Goal: Task Accomplishment & Management: Use online tool/utility

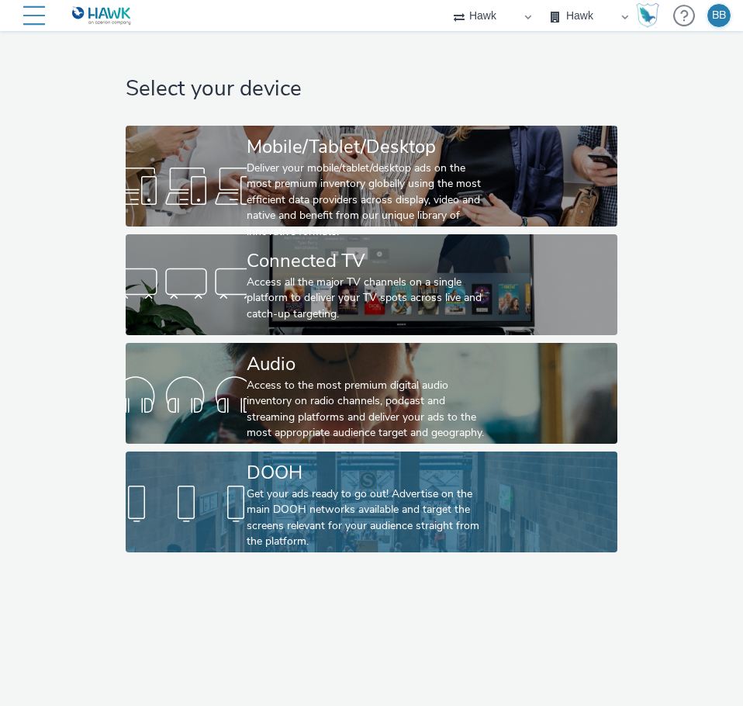
click at [301, 507] on div "Get your ads ready to go out! Advertise on the main DOOH networks available and…" at bounding box center [368, 518] width 243 height 64
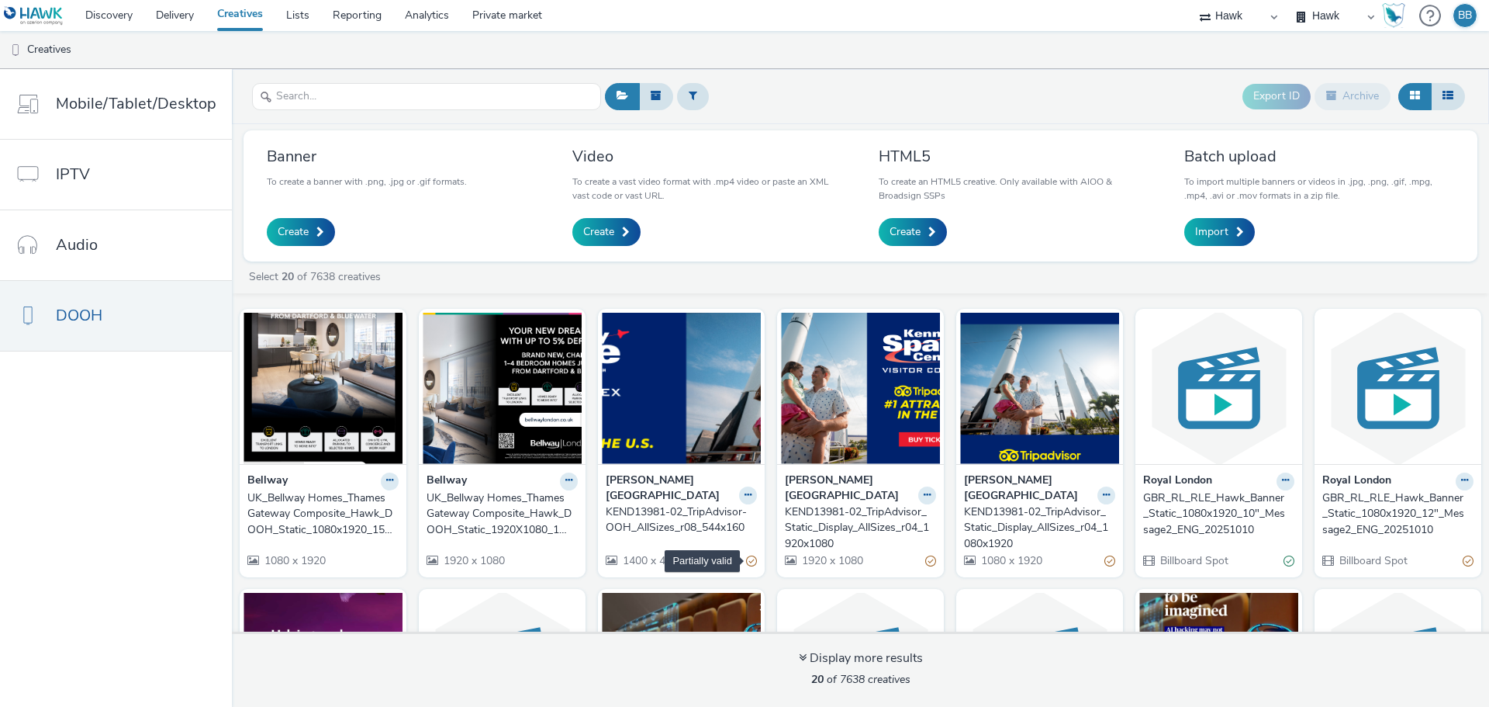
click at [742, 553] on div "Partially valid" at bounding box center [751, 561] width 11 height 16
click at [742, 490] on icon at bounding box center [748, 494] width 7 height 9
click at [742, 220] on div "Create" at bounding box center [1012, 232] width 266 height 28
click at [742, 490] on icon at bounding box center [748, 494] width 7 height 9
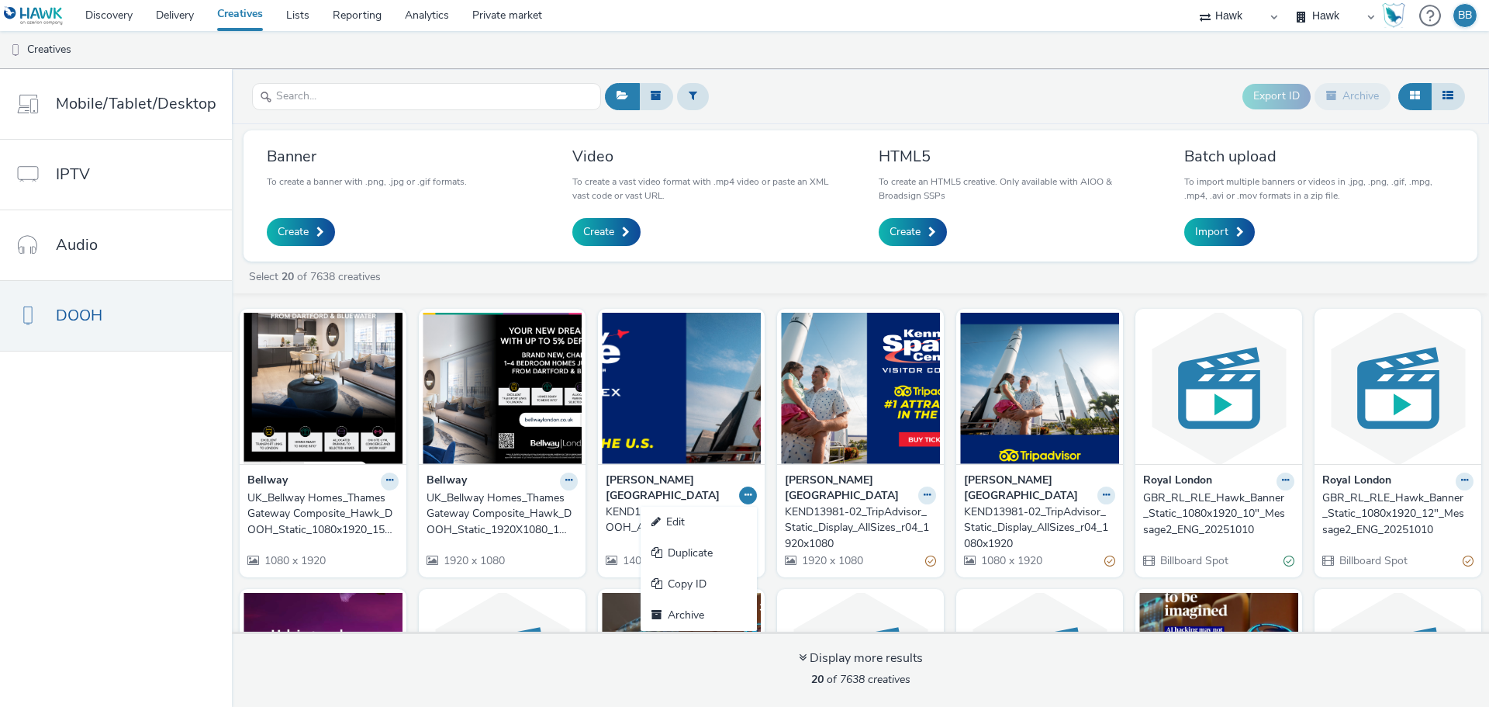
click at [95, 507] on nav "Mobile/Tablet/Desktop IPTV Audio DOOH" at bounding box center [116, 388] width 232 height 638
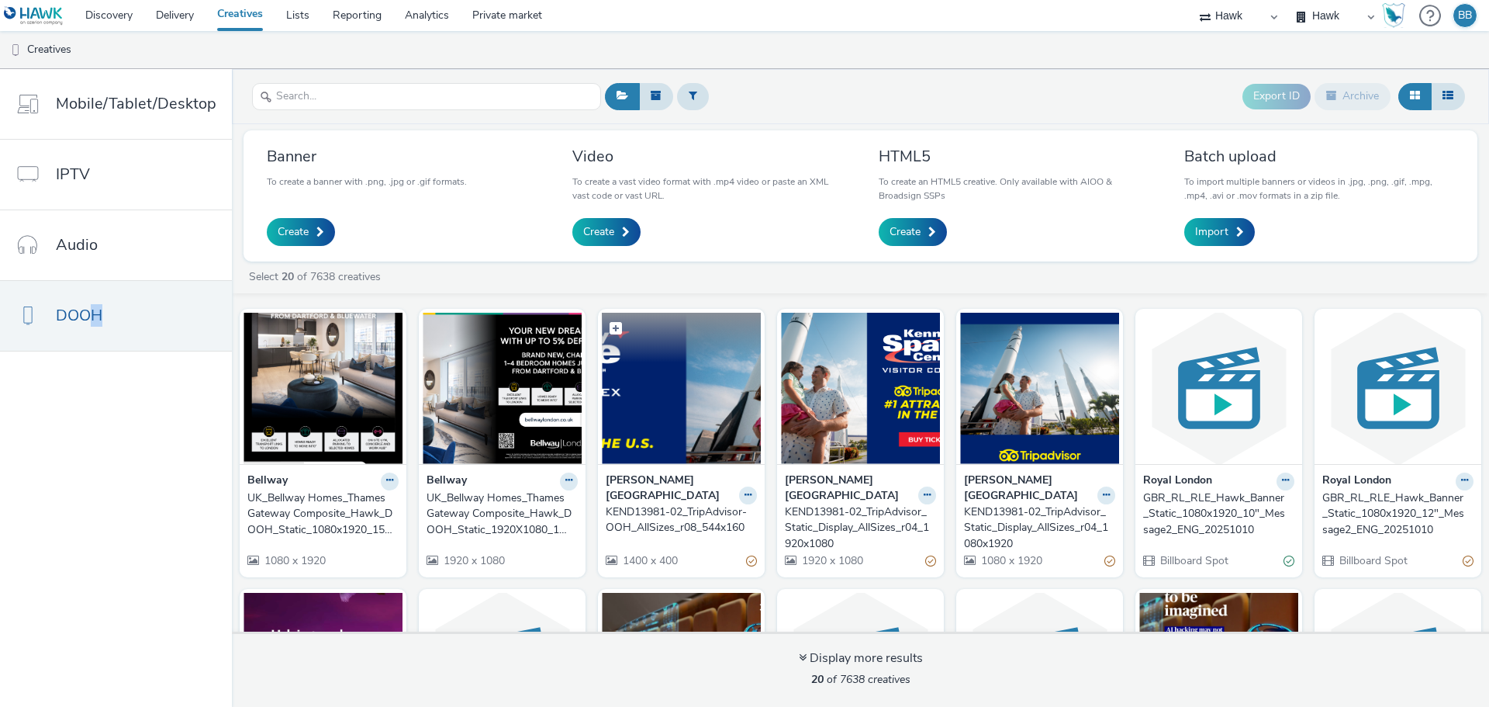
click at [662, 402] on img at bounding box center [681, 388] width 159 height 151
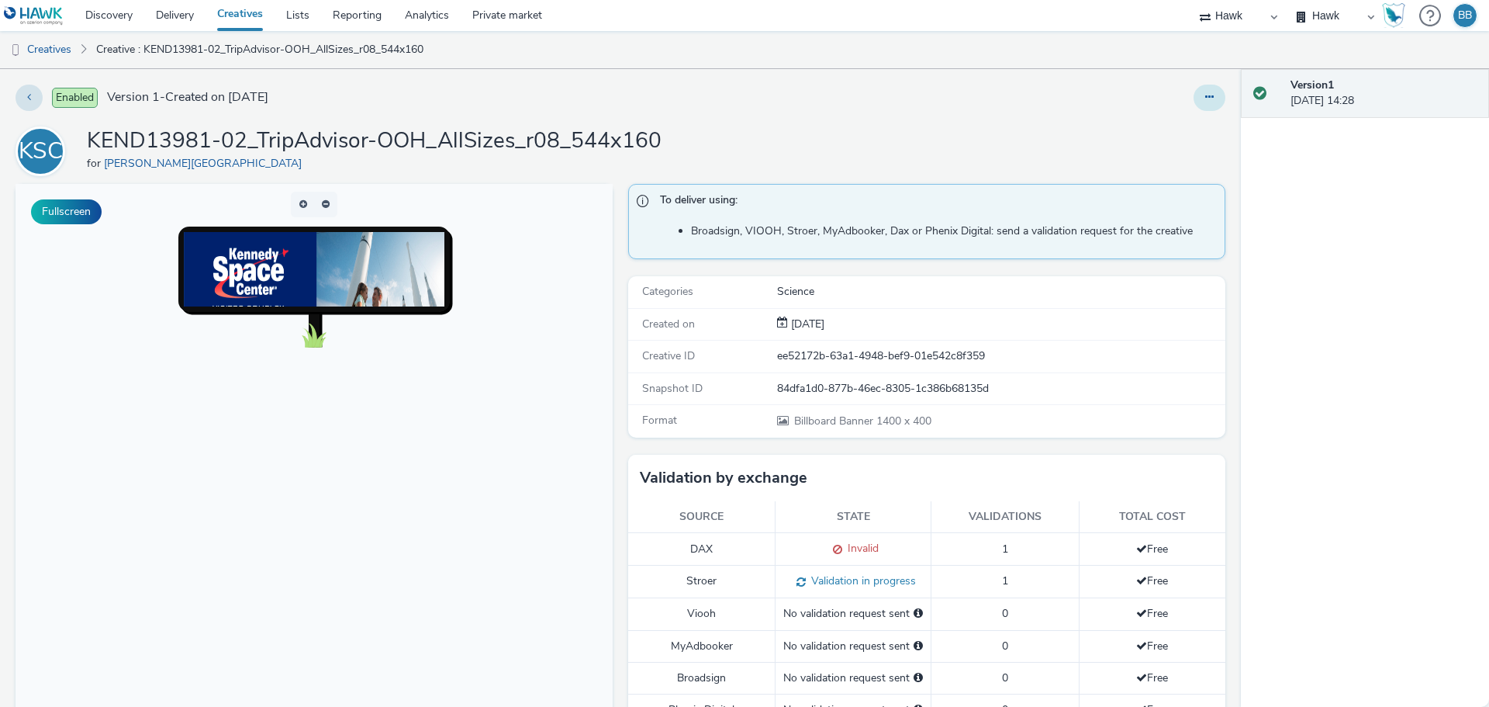
click at [742, 99] on button at bounding box center [1210, 98] width 32 height 26
click at [742, 106] on div "Edit Duplicate Copy ID Archive" at bounding box center [984, 98] width 484 height 26
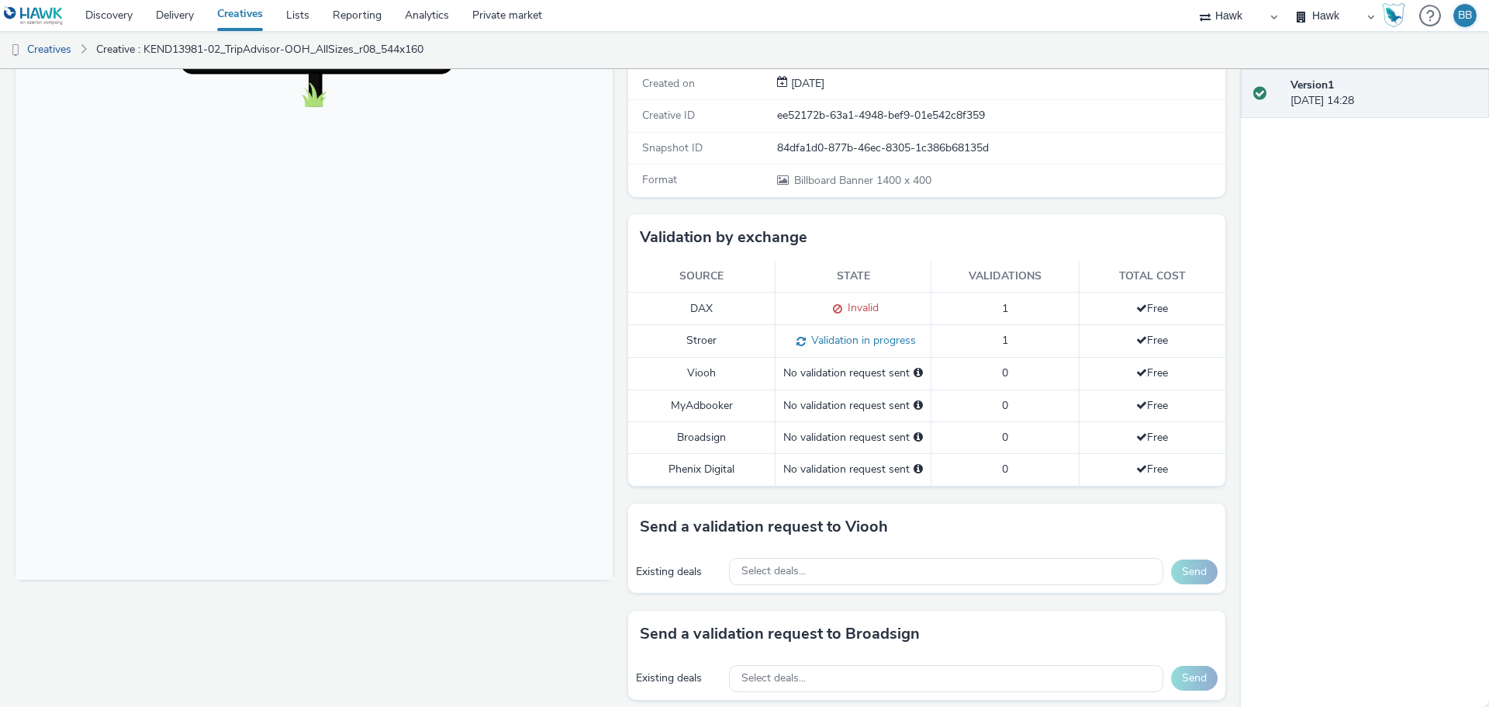
scroll to position [244, 0]
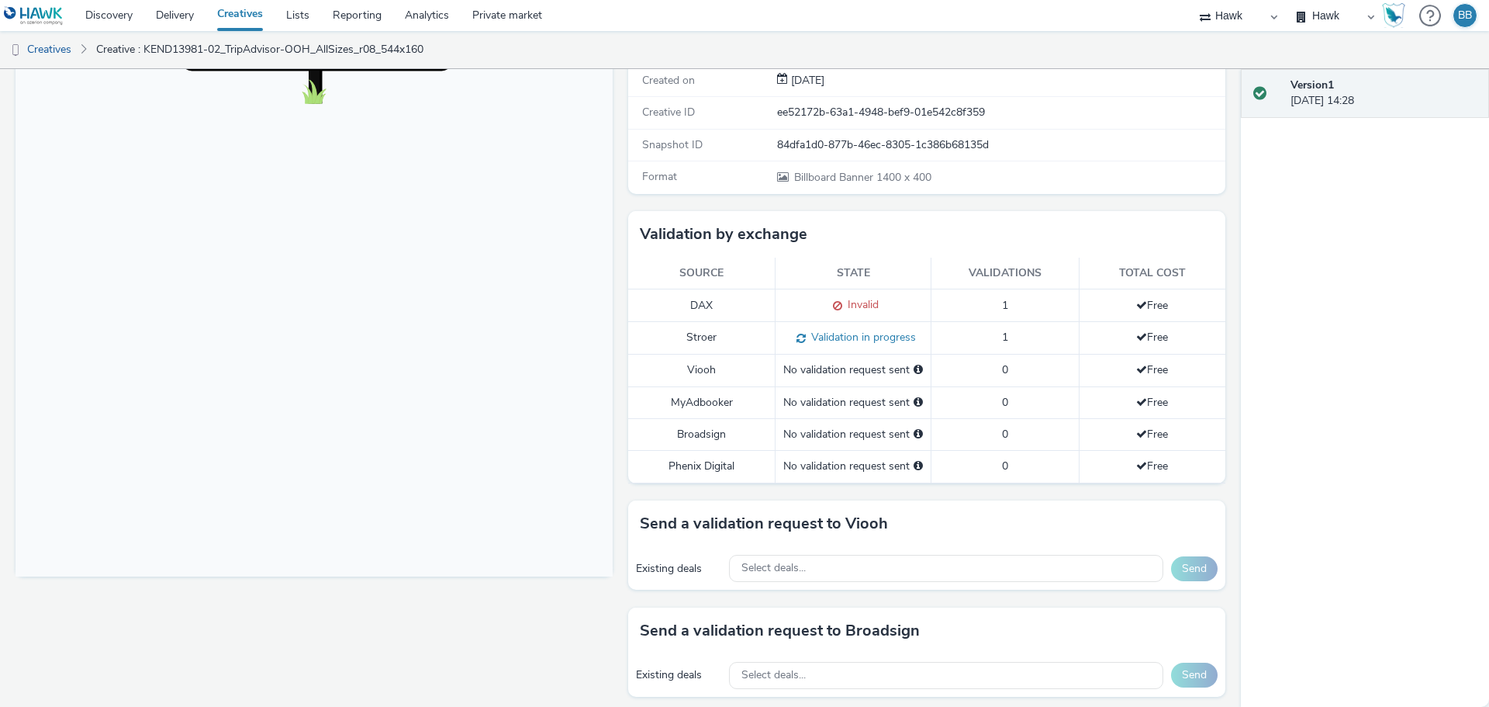
drag, startPoint x: 1029, startPoint y: 374, endPoint x: 1001, endPoint y: 373, distance: 27.9
click at [742, 374] on td "0" at bounding box center [1005, 371] width 147 height 32
click at [742, 372] on span "0" at bounding box center [1005, 369] width 6 height 15
click at [742, 366] on span at bounding box center [1141, 369] width 11 height 11
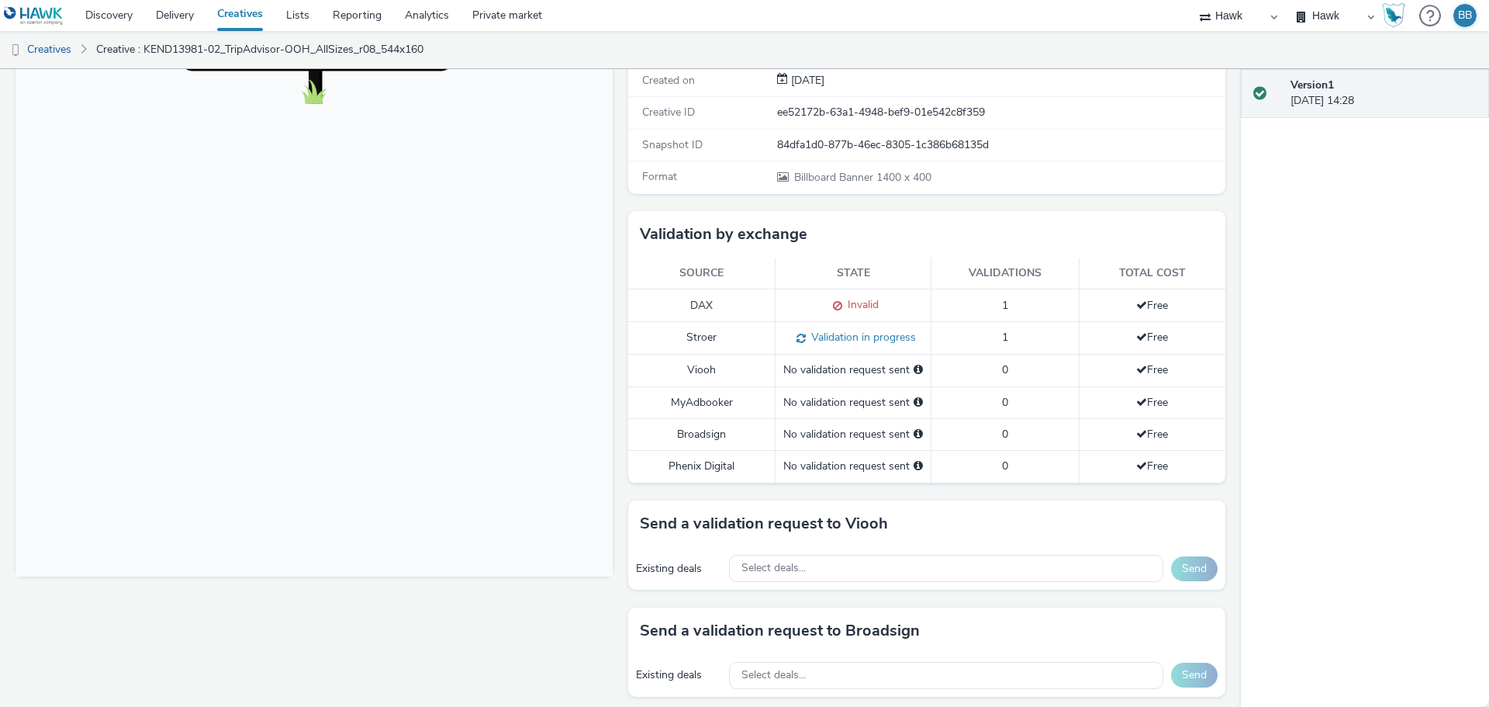
drag, startPoint x: 819, startPoint y: 372, endPoint x: 719, endPoint y: 367, distance: 100.2
click at [742, 372] on div "No validation request sent" at bounding box center [853, 370] width 140 height 16
click at [707, 369] on td "Viooh" at bounding box center [701, 371] width 147 height 32
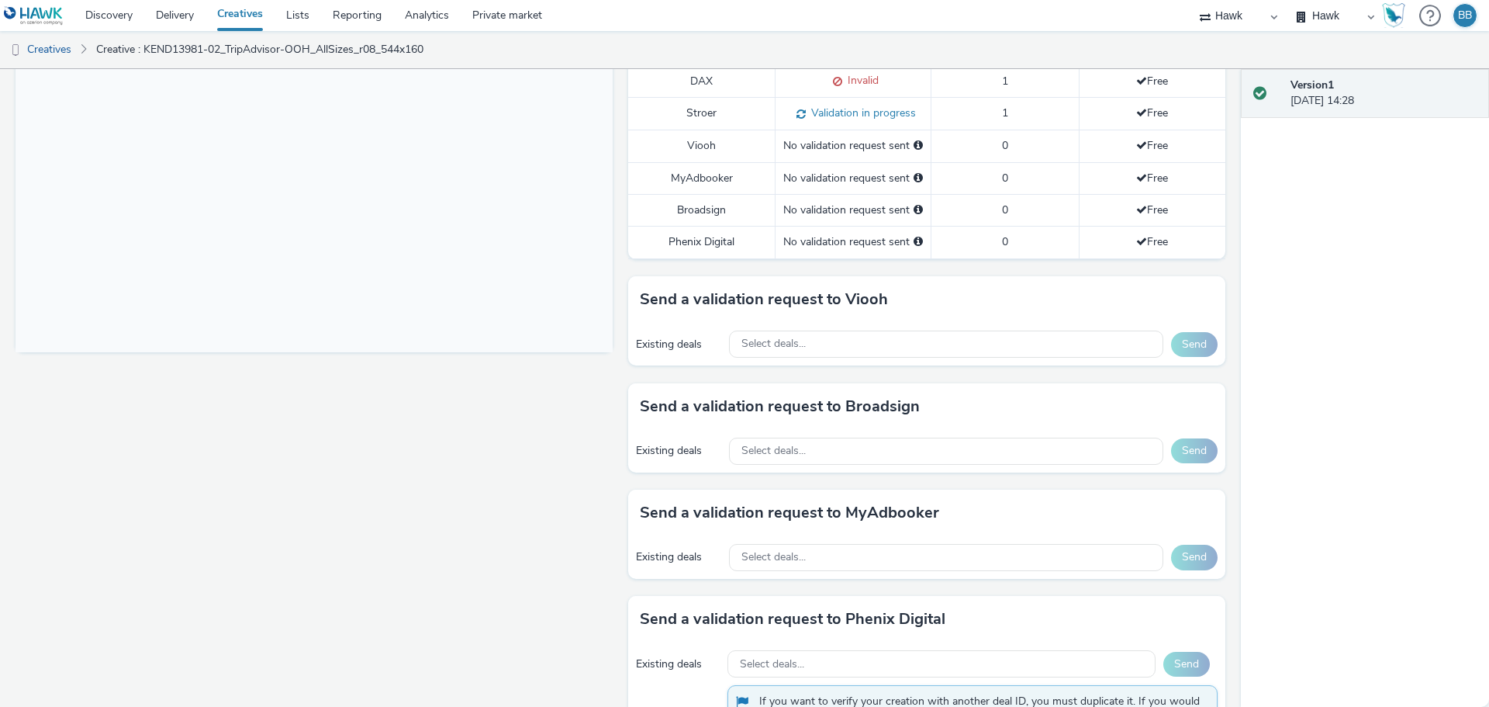
scroll to position [476, 0]
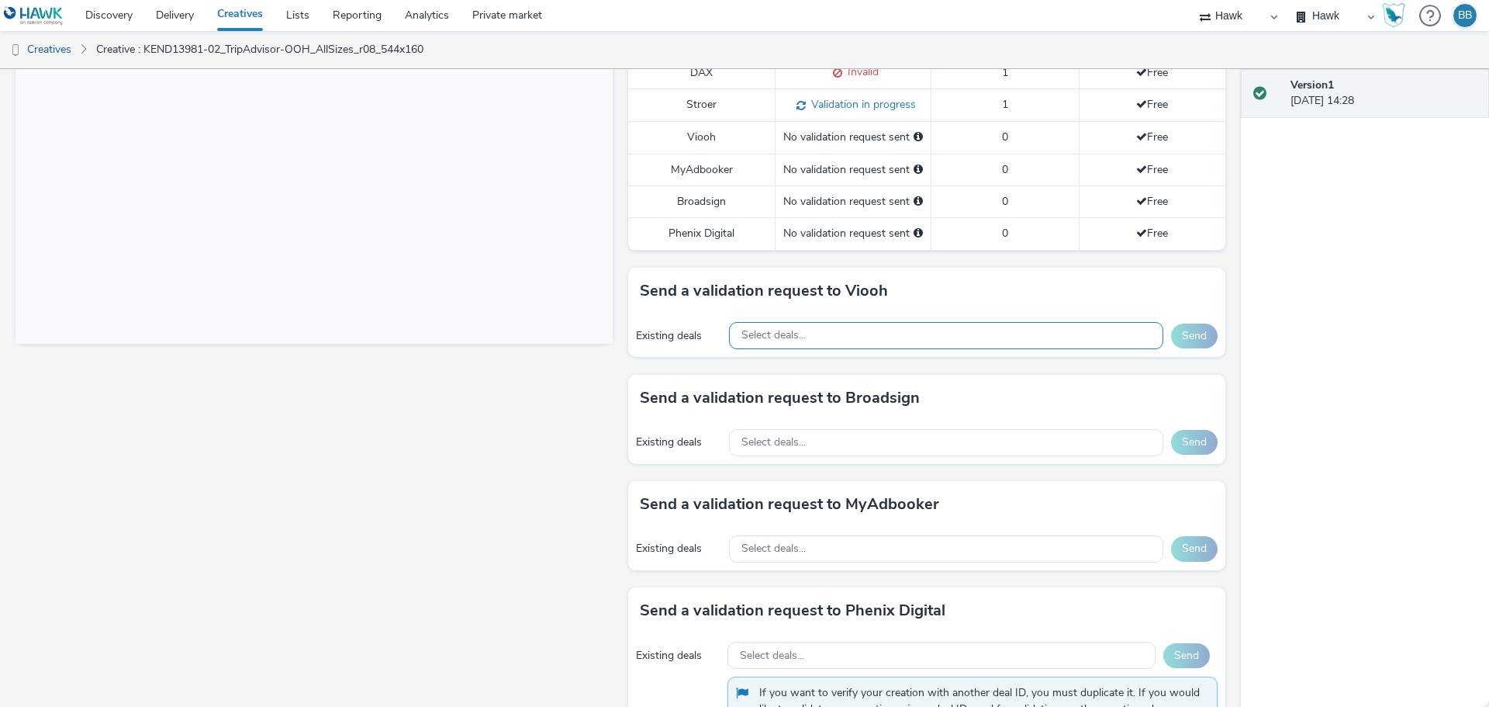
click at [742, 335] on span "Select deals..." at bounding box center [774, 335] width 64 height 13
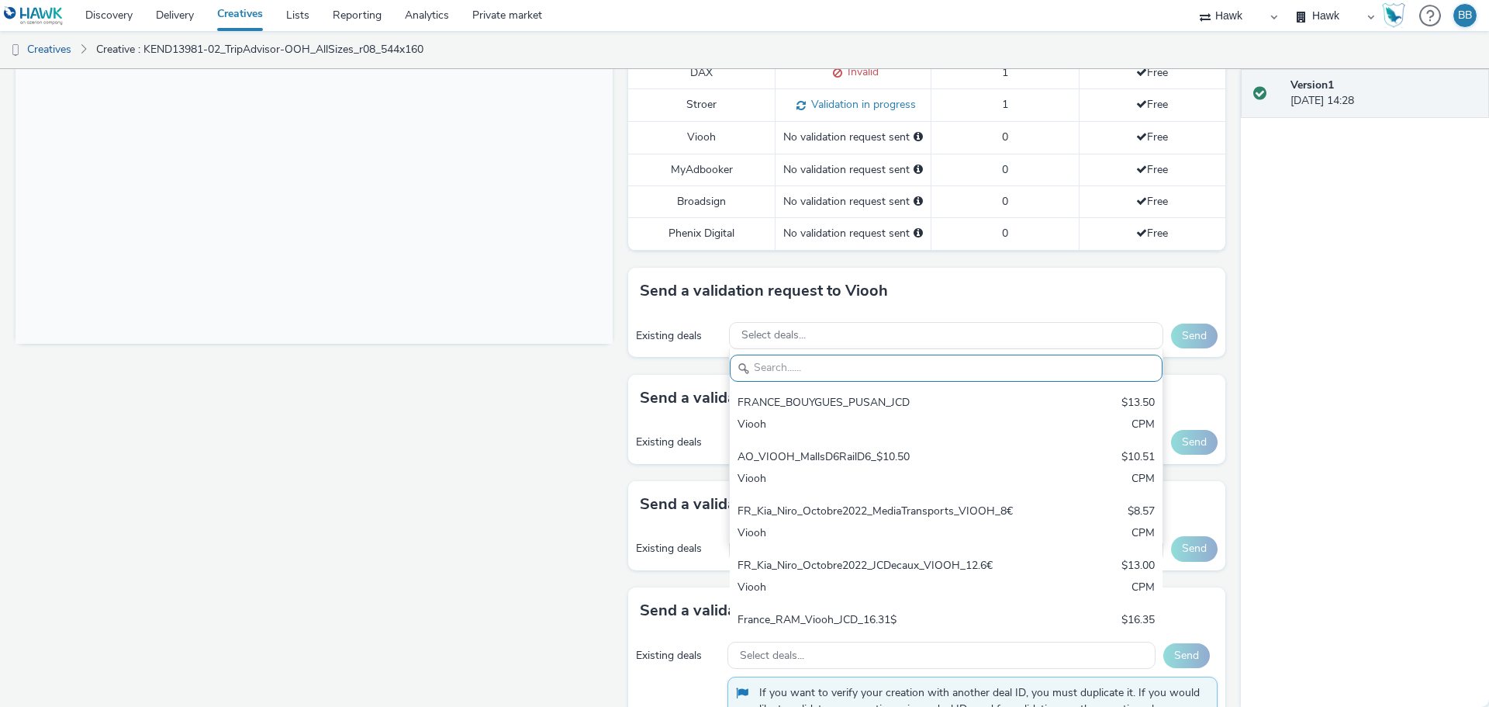
click at [442, 345] on div "Fullscreen" at bounding box center [318, 246] width 605 height 1076
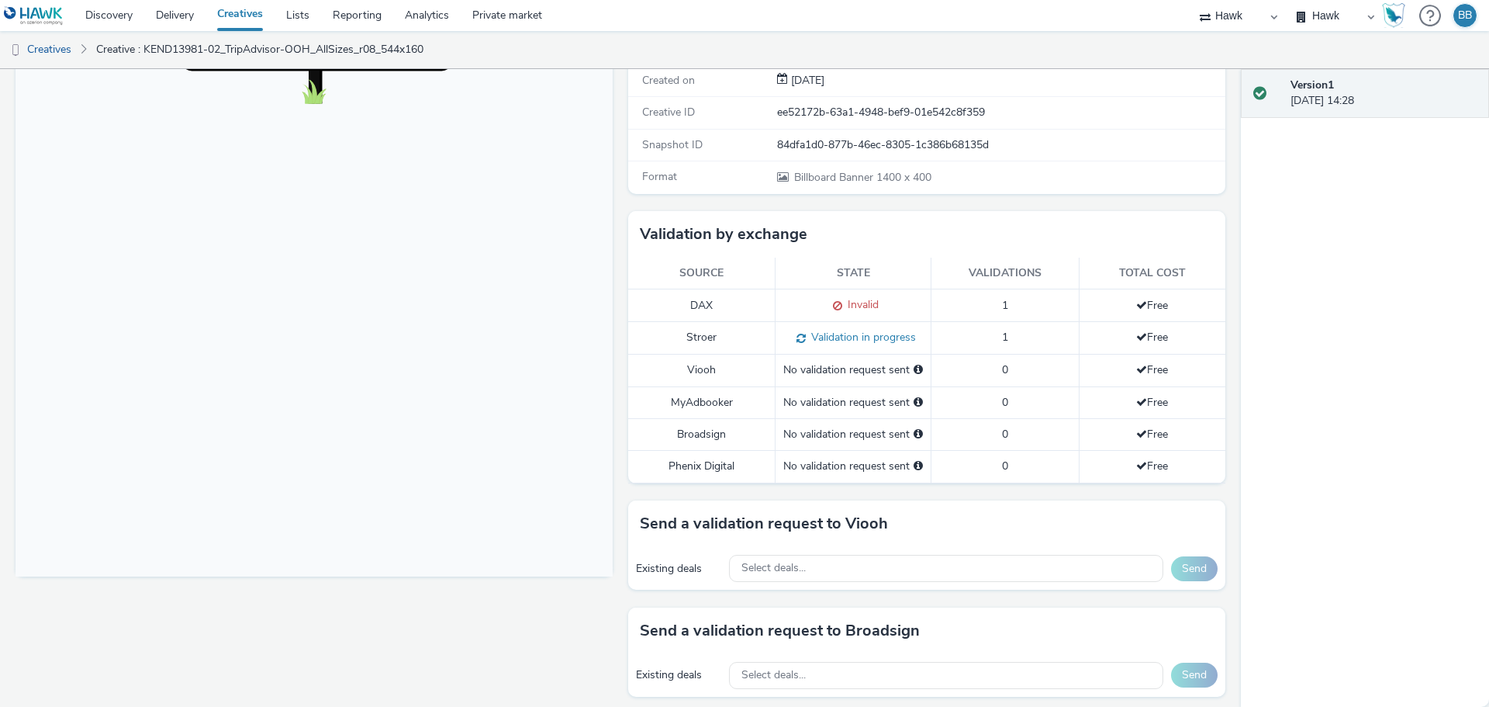
scroll to position [0, 0]
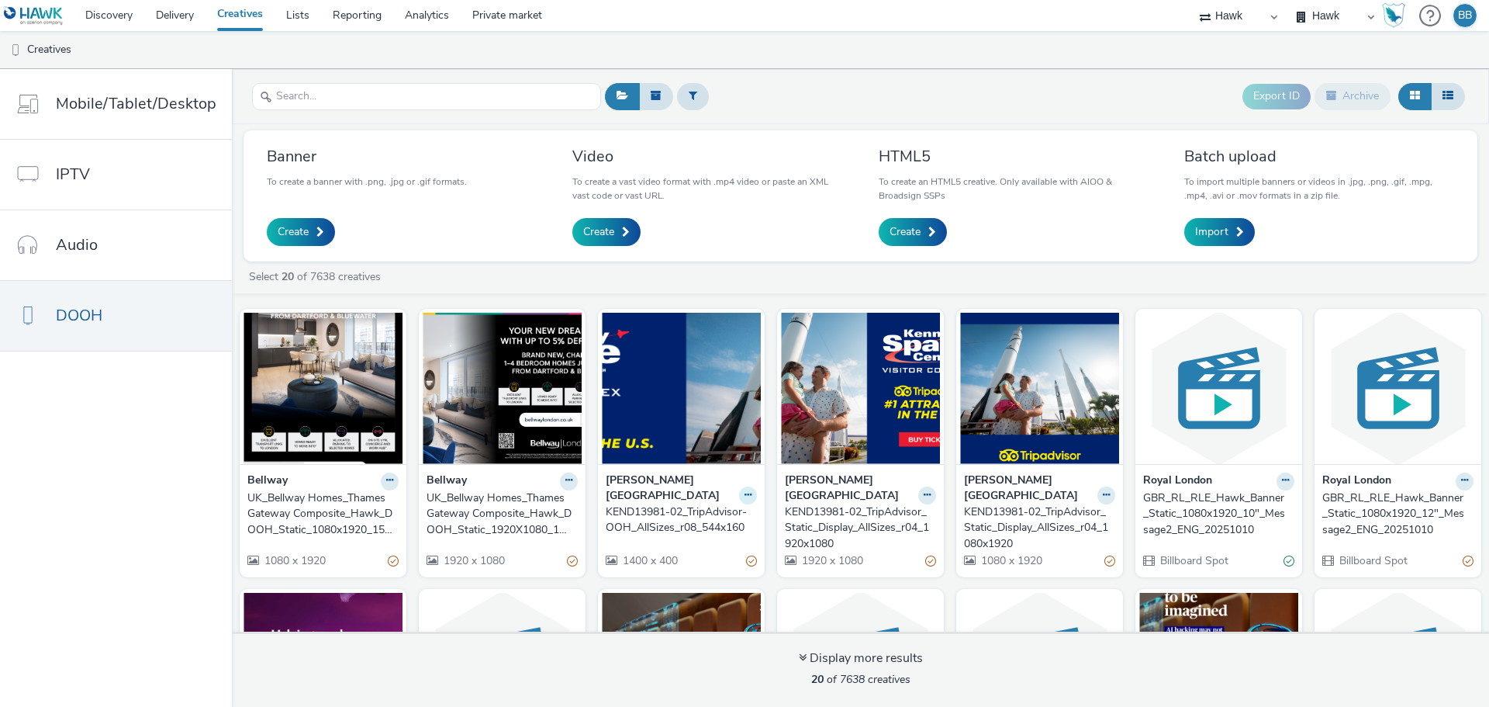
click at [739, 486] on button at bounding box center [748, 495] width 18 height 18
click at [64, 475] on nav "Mobile/Tablet/Desktop IPTV Audio DOOH" at bounding box center [116, 388] width 232 height 638
click at [684, 406] on img at bounding box center [681, 388] width 159 height 151
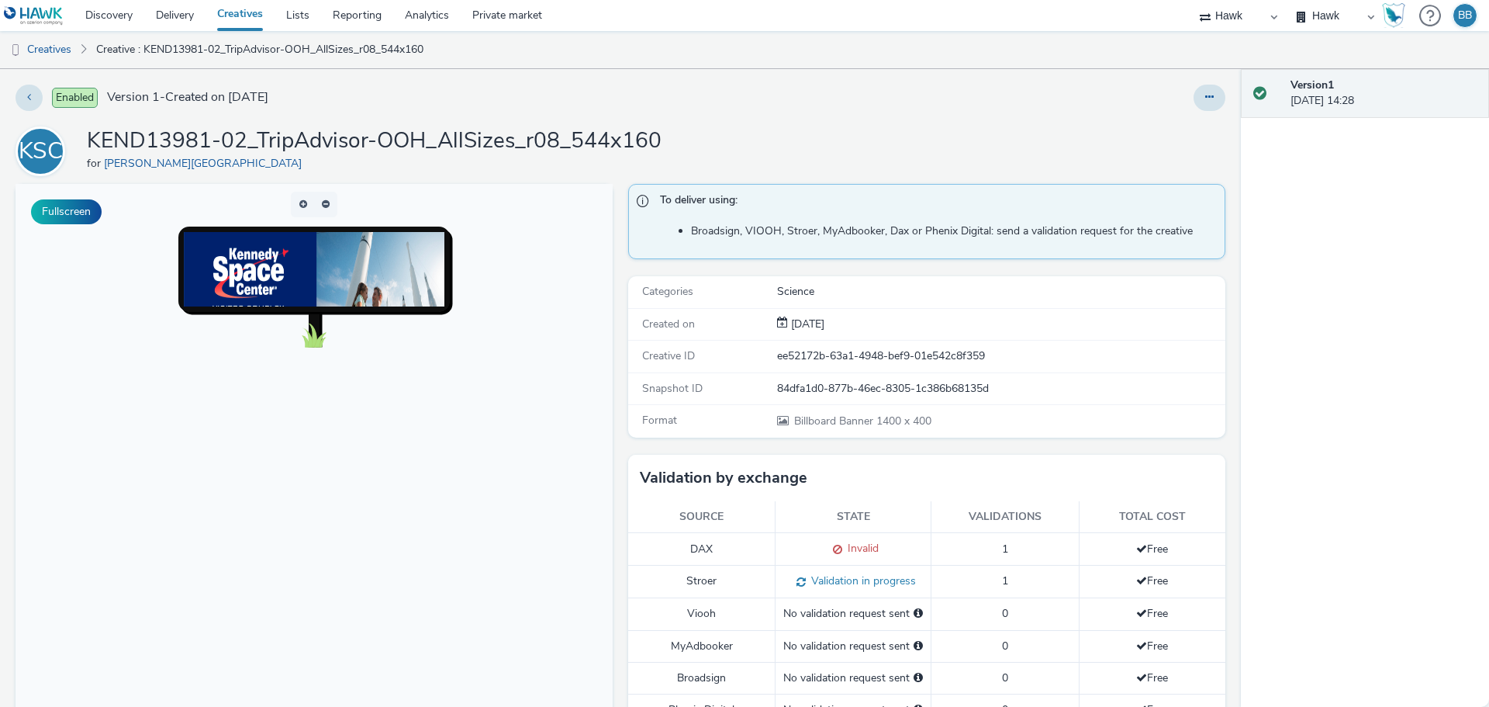
click at [477, 514] on body at bounding box center [314, 502] width 597 height 636
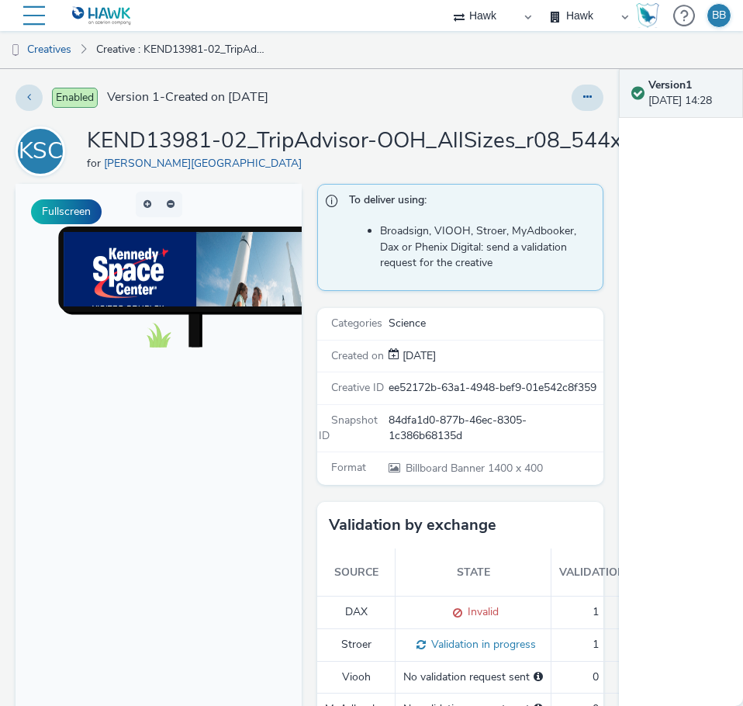
click at [199, 518] on body at bounding box center [159, 502] width 286 height 636
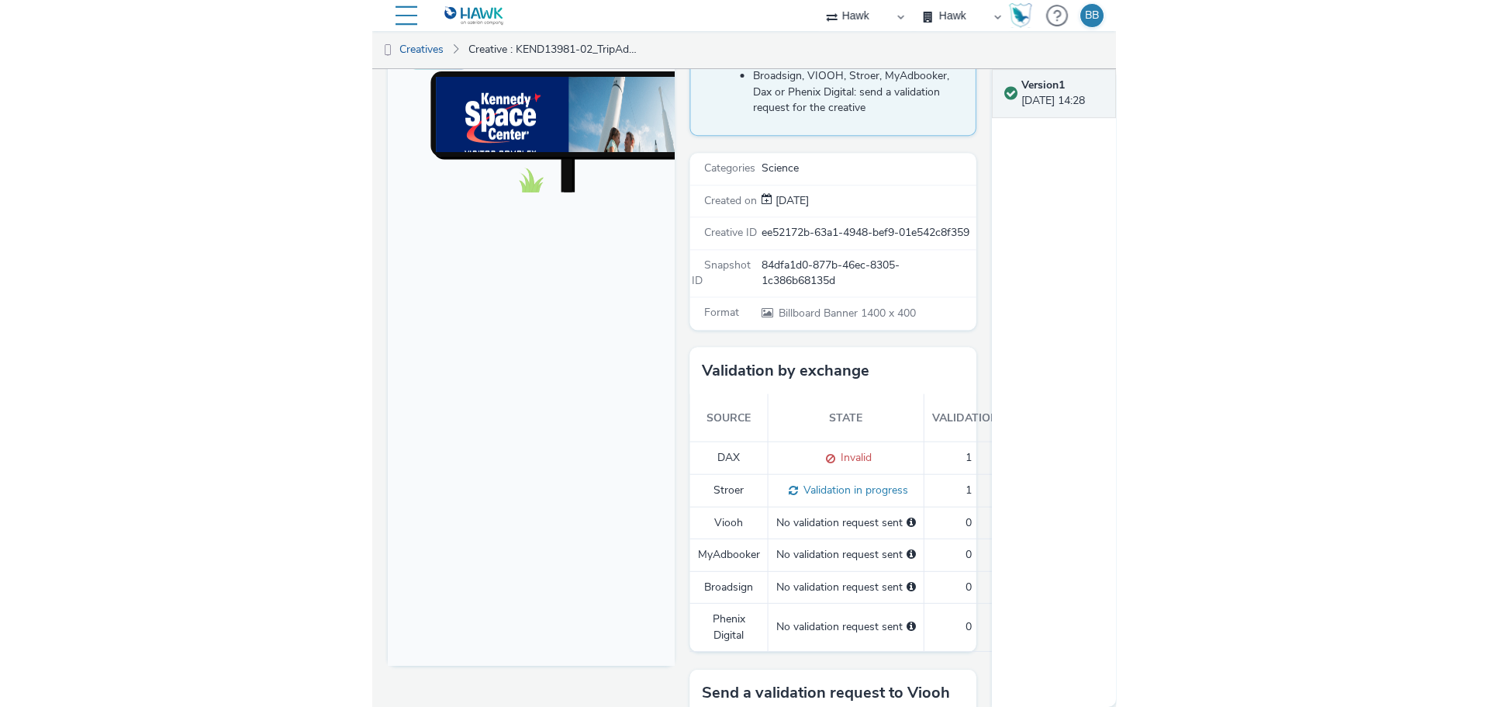
scroll to position [233, 0]
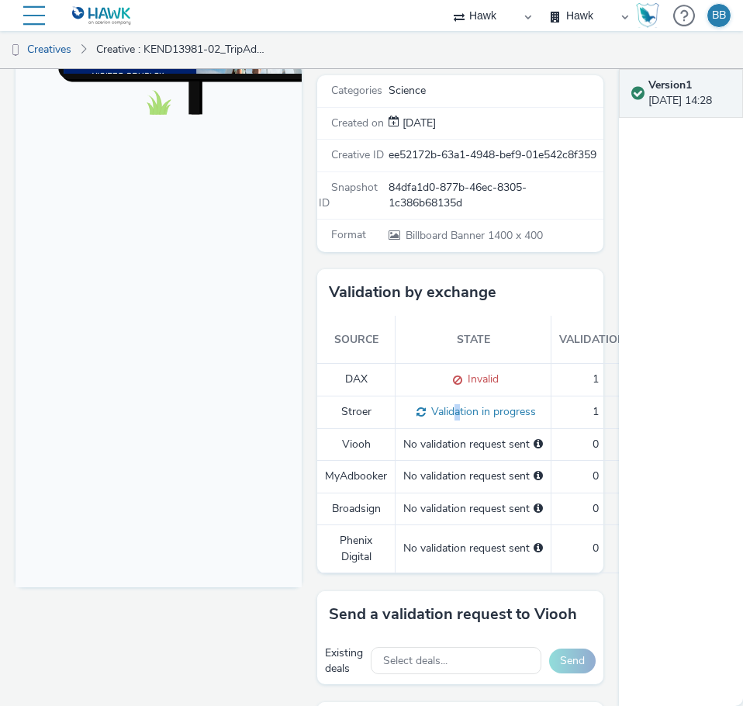
drag, startPoint x: 452, startPoint y: 427, endPoint x: 413, endPoint y: 427, distance: 39.6
click at [443, 419] on span "Validation in progress" at bounding box center [481, 411] width 110 height 15
click at [411, 419] on span at bounding box center [418, 411] width 15 height 15
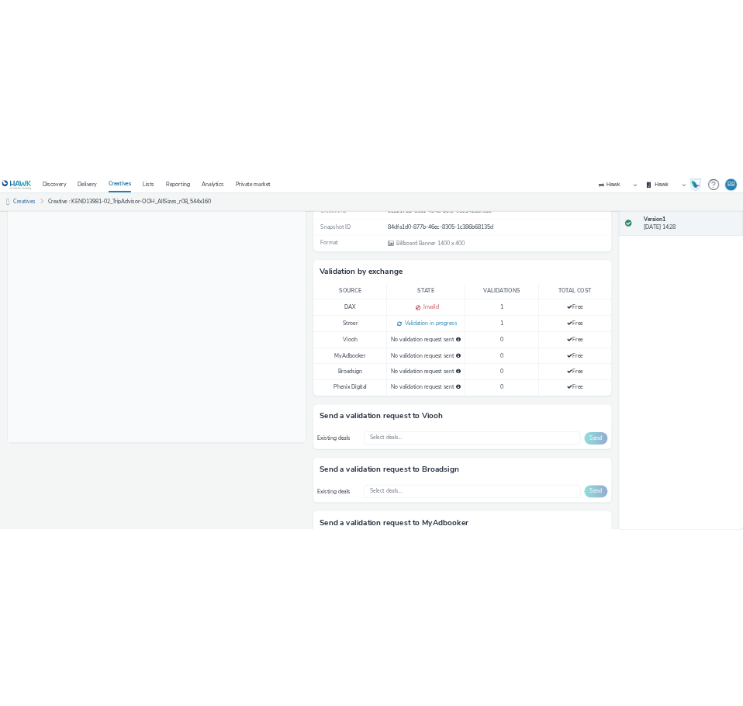
scroll to position [0, 0]
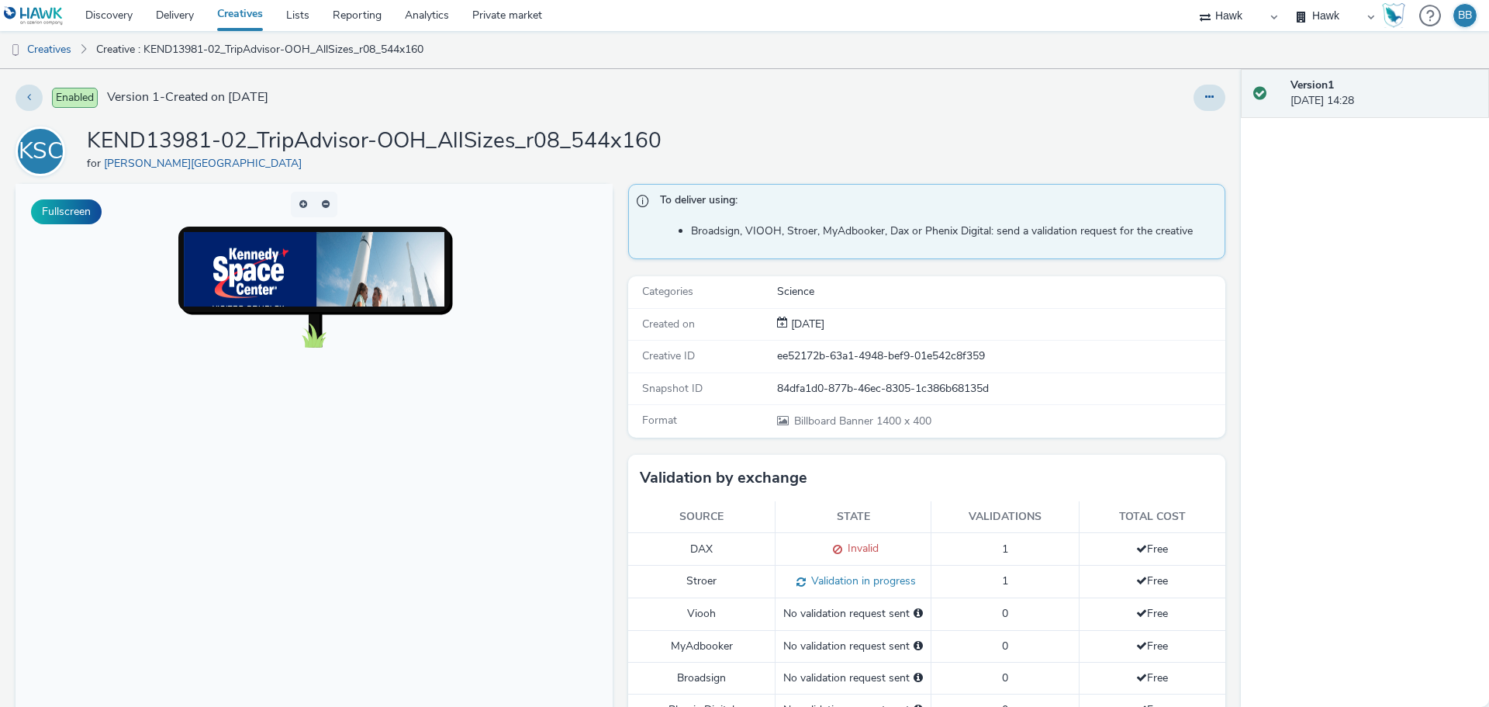
click at [237, 327] on body at bounding box center [314, 502] width 597 height 636
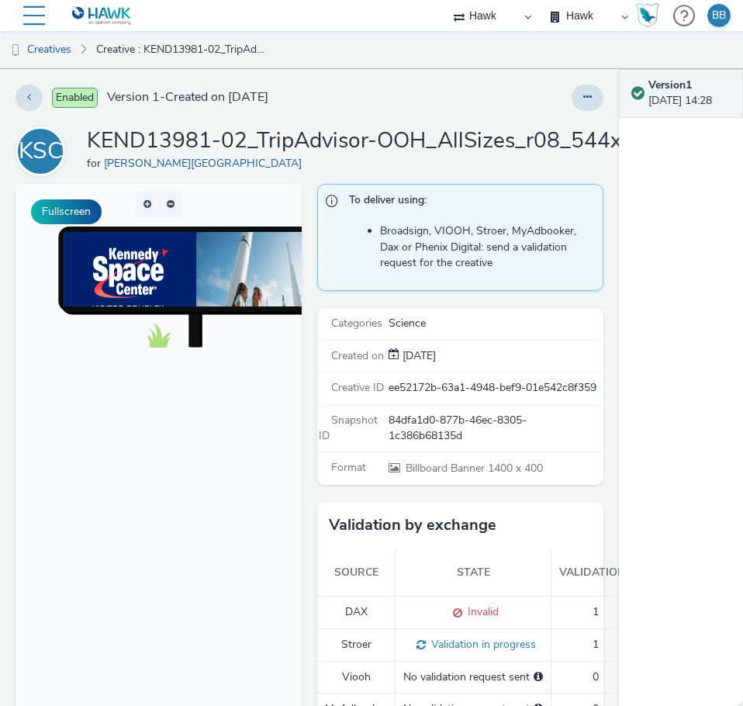
click at [216, 448] on body at bounding box center [159, 502] width 286 height 636
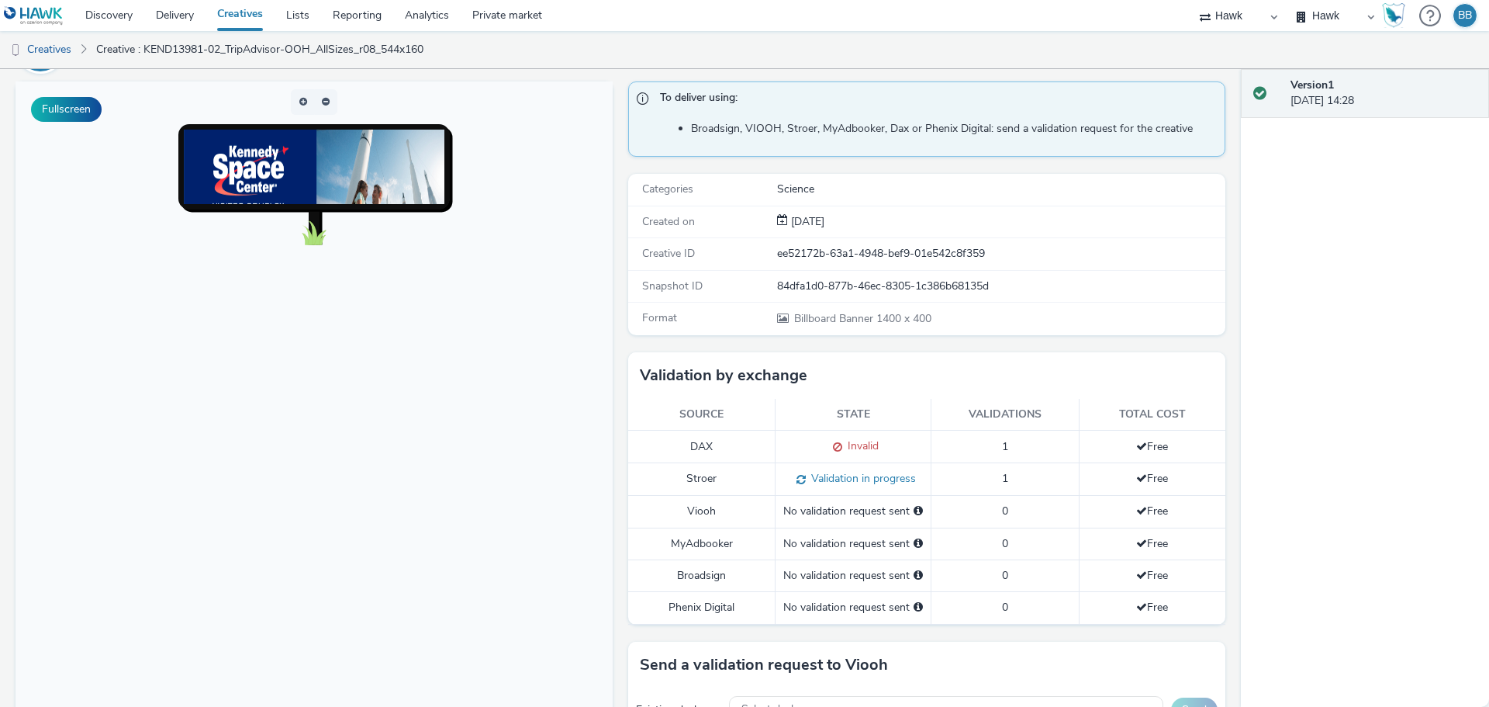
scroll to position [233, 0]
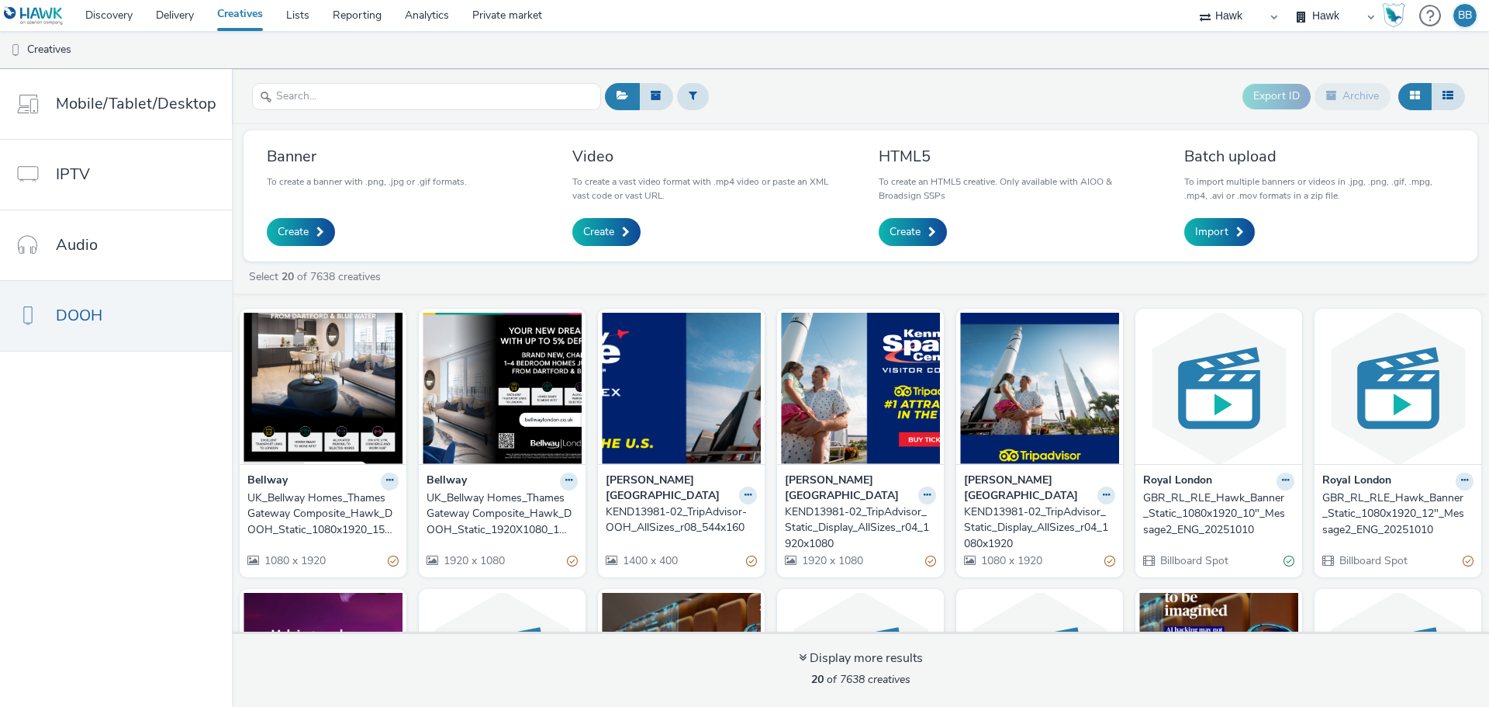
click at [47, 8] on img at bounding box center [34, 15] width 60 height 19
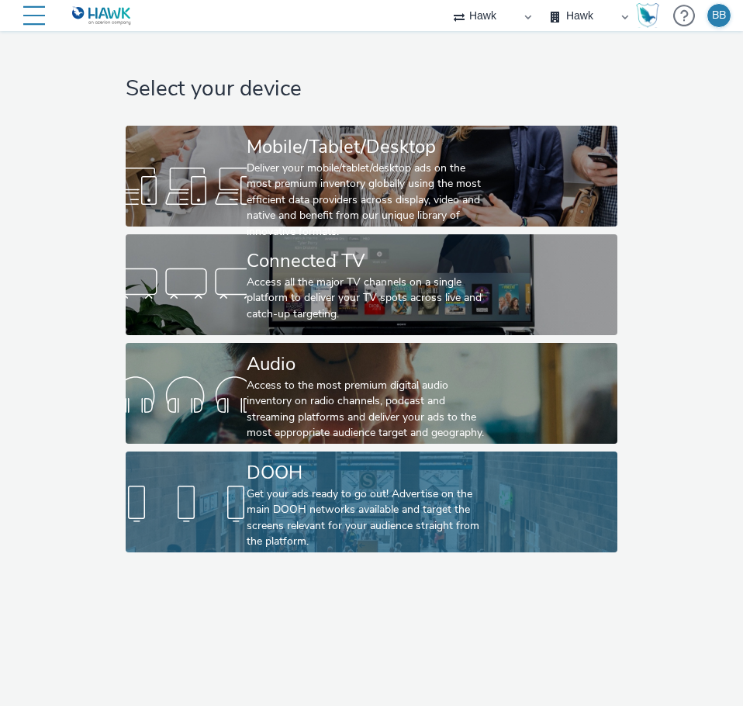
click at [286, 479] on div "DOOH" at bounding box center [368, 472] width 243 height 27
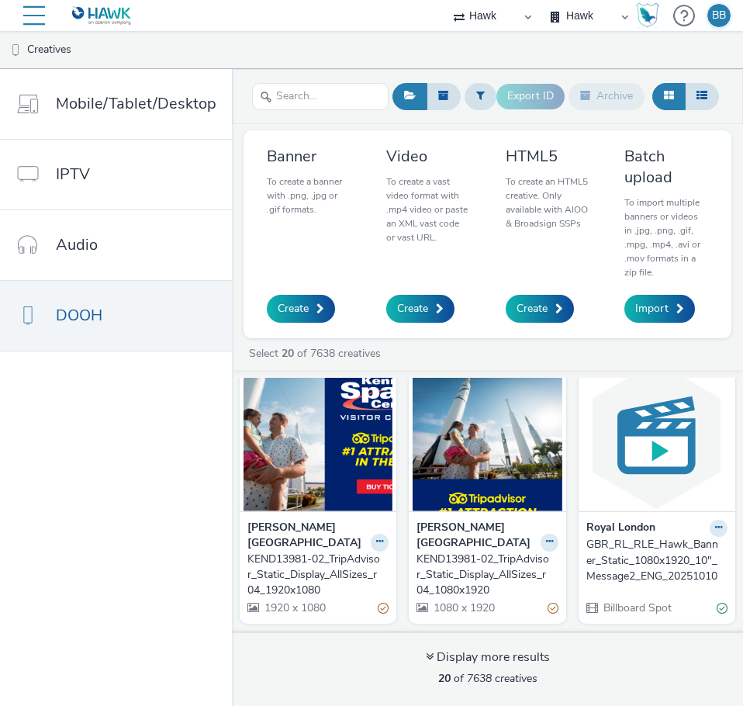
scroll to position [310, 0]
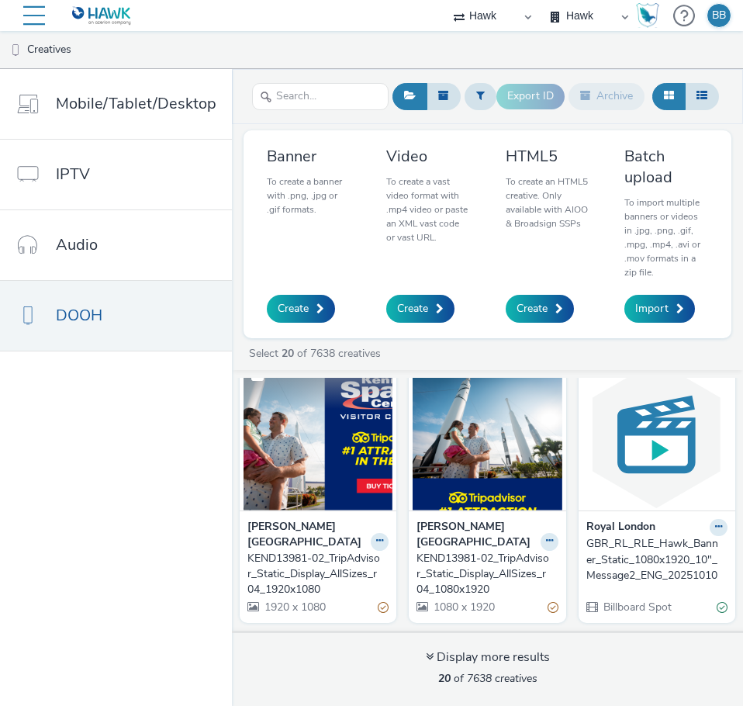
click at [393, 461] on img at bounding box center [318, 434] width 149 height 151
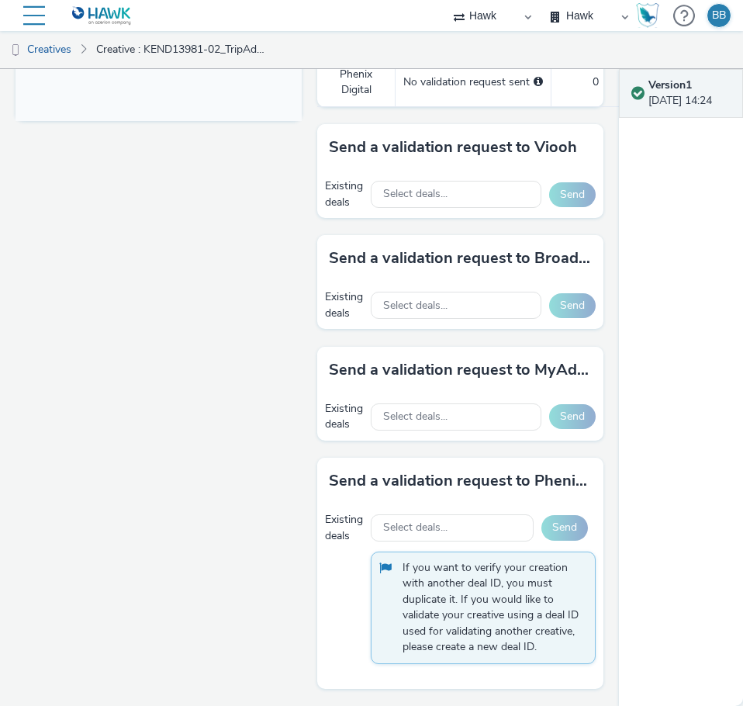
scroll to position [731, 0]
click at [436, 299] on span "Select deals..." at bounding box center [415, 305] width 64 height 13
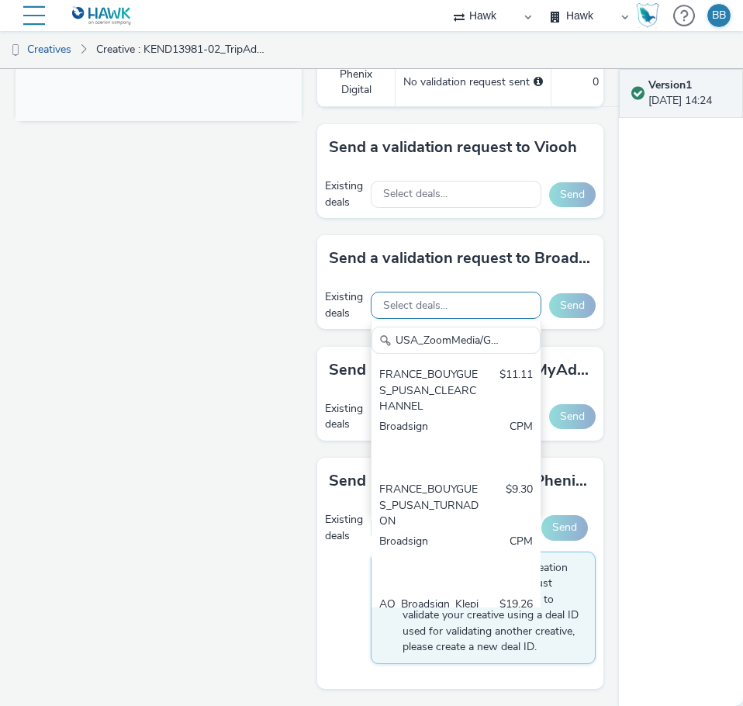
scroll to position [0, 47]
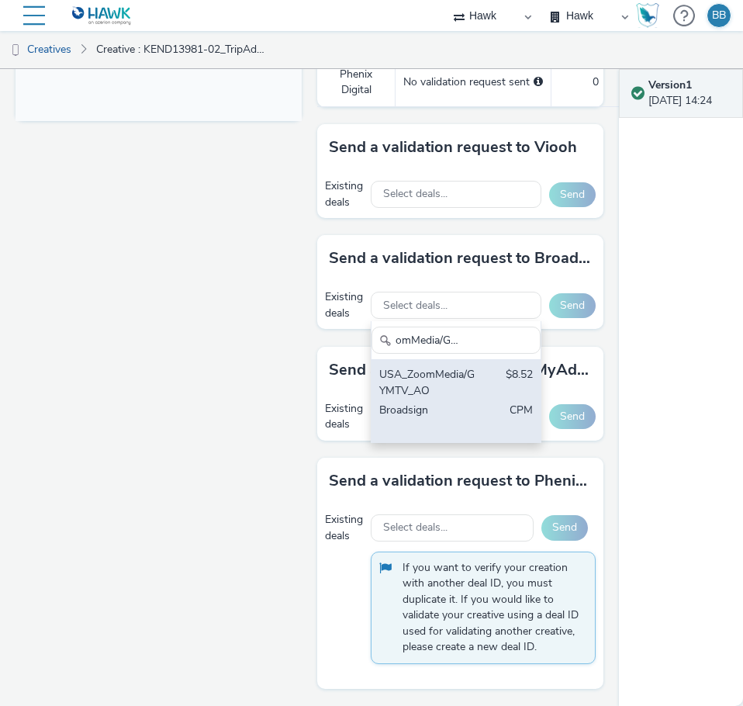
type input "USA_ZoomMedia/GYMTV_AO"
click at [437, 368] on div "USA_ZoomMedia/GYMTV_AO" at bounding box center [429, 383] width 100 height 32
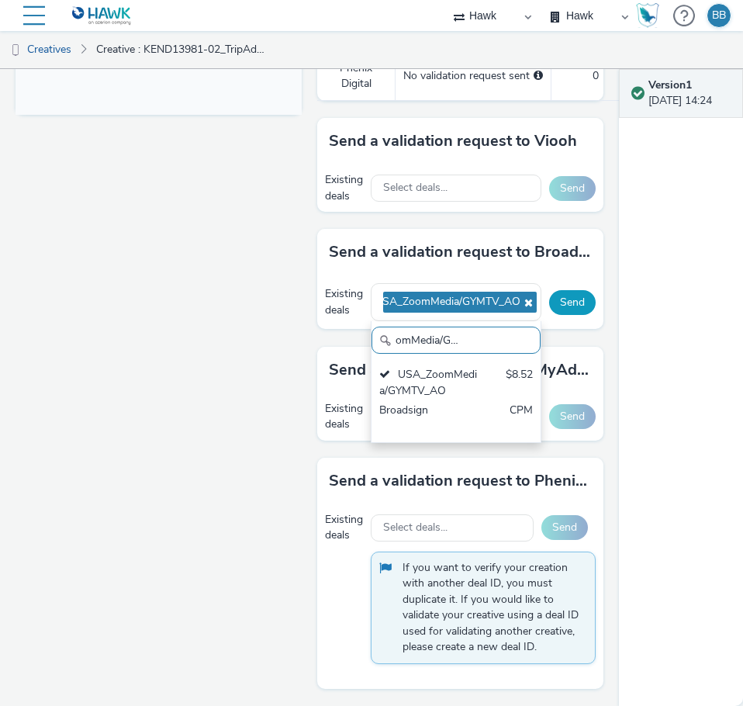
click at [560, 291] on button "Send" at bounding box center [572, 302] width 47 height 25
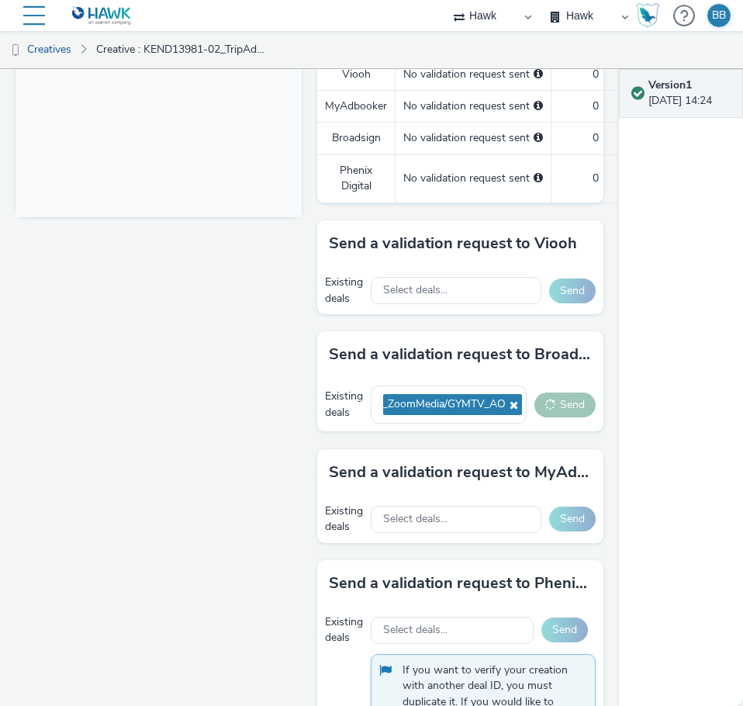
scroll to position [737, 0]
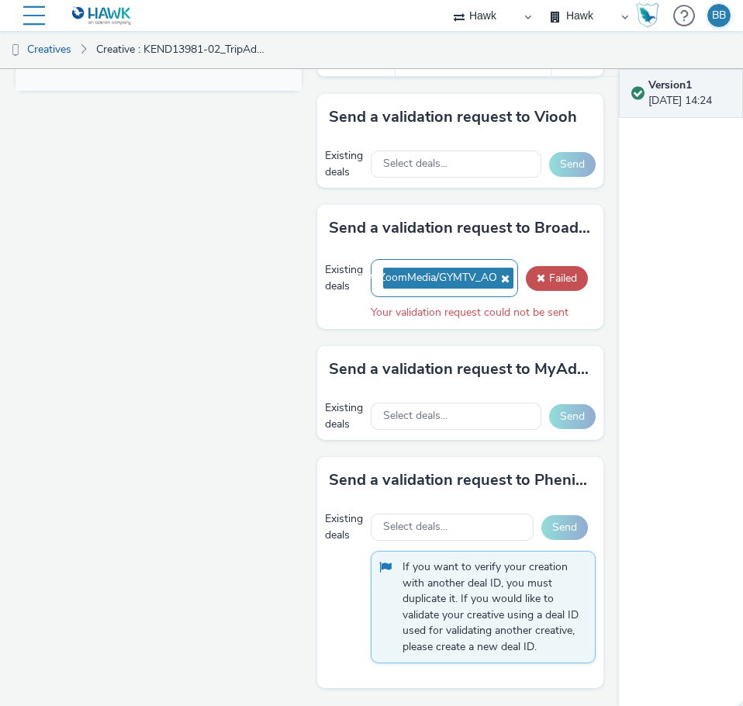
click at [497, 284] on icon at bounding box center [503, 278] width 12 height 11
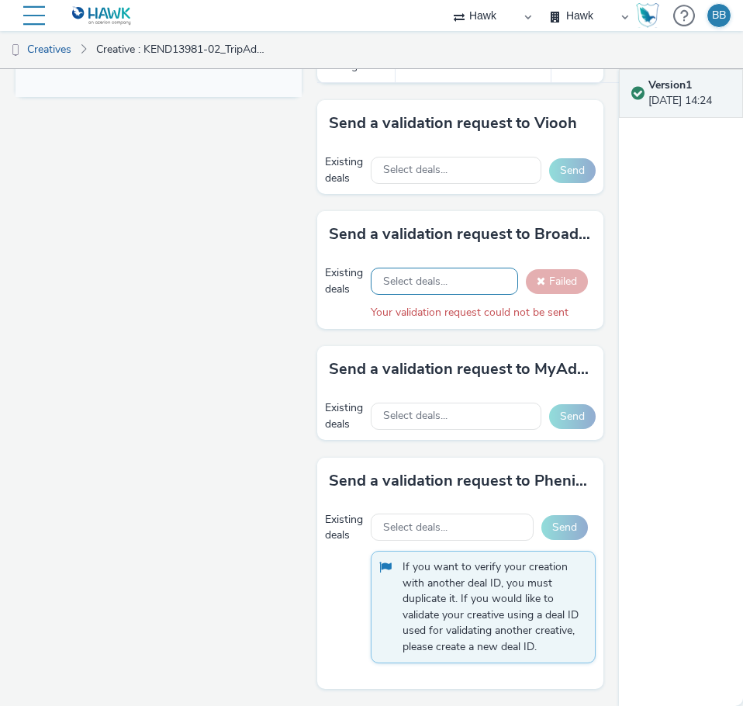
click at [422, 285] on span "Select deals..." at bounding box center [415, 281] width 64 height 13
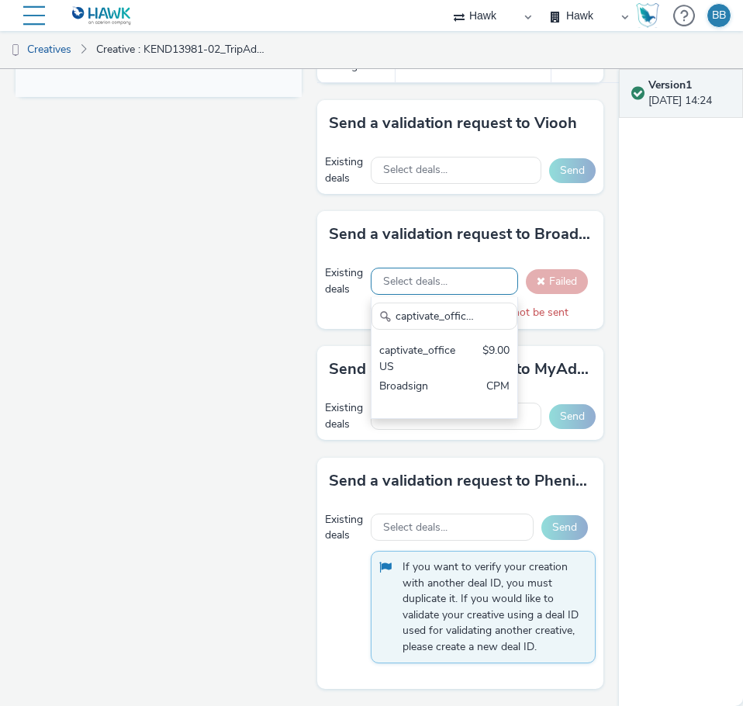
scroll to position [0, 18]
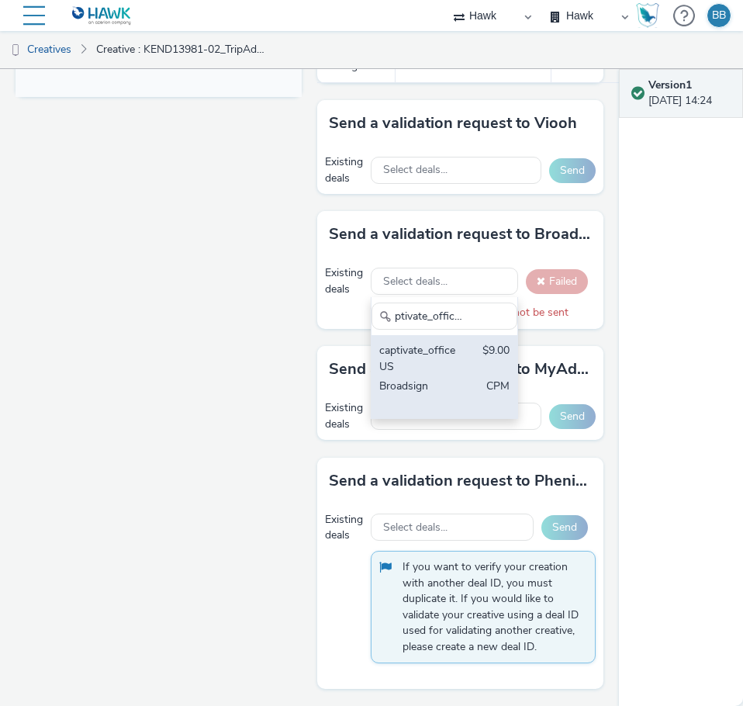
type input "captivate_office US"
click at [410, 372] on div "captivate_office US" at bounding box center [421, 359] width 85 height 32
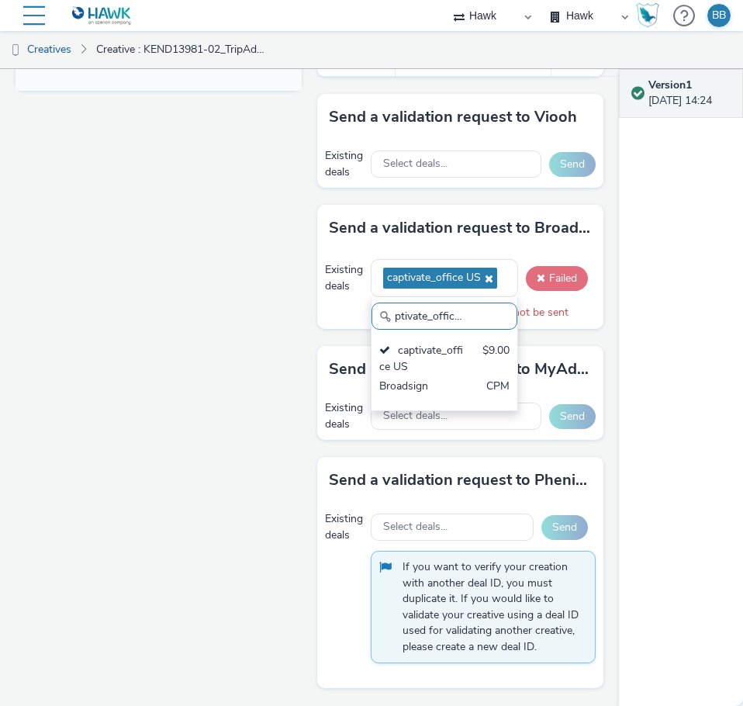
click at [537, 283] on span at bounding box center [541, 277] width 9 height 11
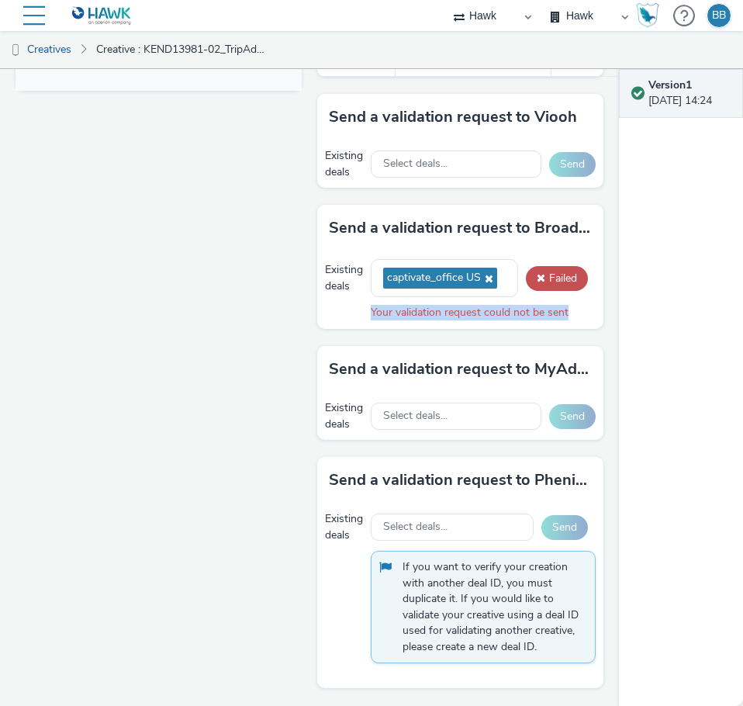
drag, startPoint x: 465, startPoint y: 331, endPoint x: 577, endPoint y: 328, distance: 111.7
click at [577, 328] on div "Existing deals captivate_office US Failed Your validation request could not be …" at bounding box center [460, 289] width 286 height 77
copy div "Your validation request could not be sent"
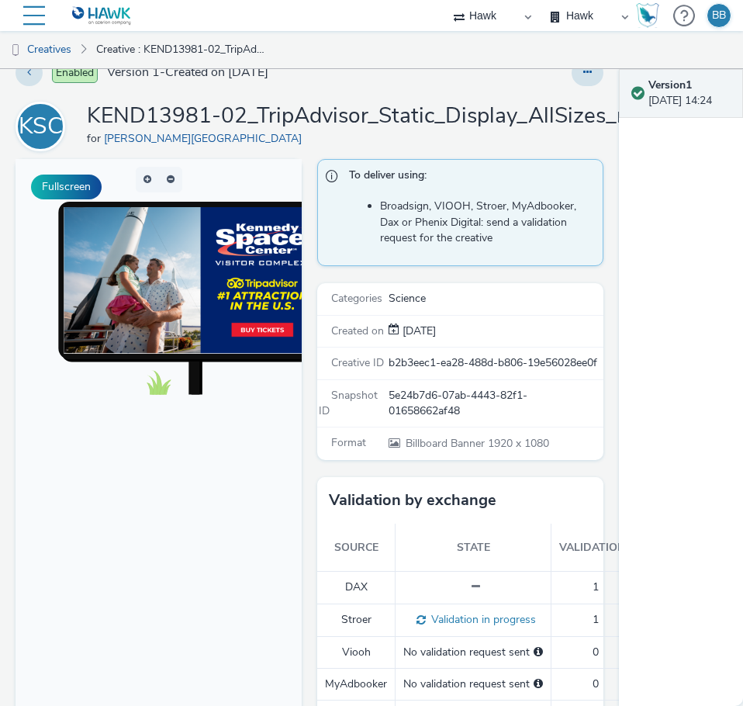
scroll to position [0, 0]
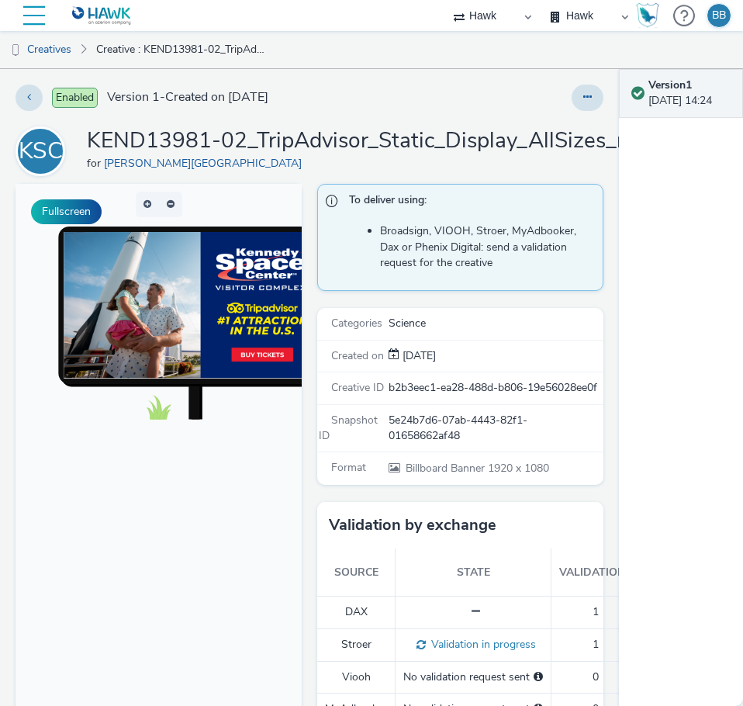
click at [30, 16] on div at bounding box center [34, 15] width 22 height 31
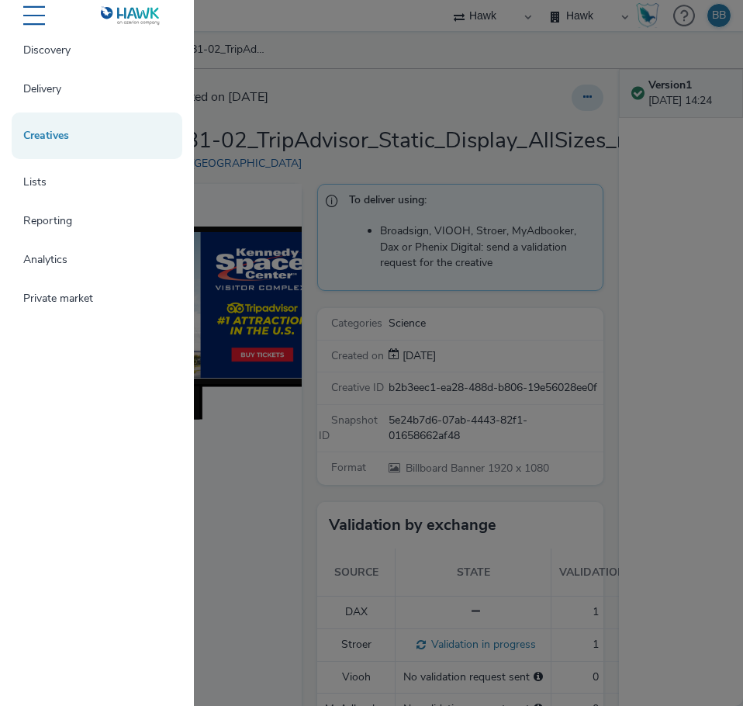
click at [365, 25] on div at bounding box center [371, 353] width 743 height 706
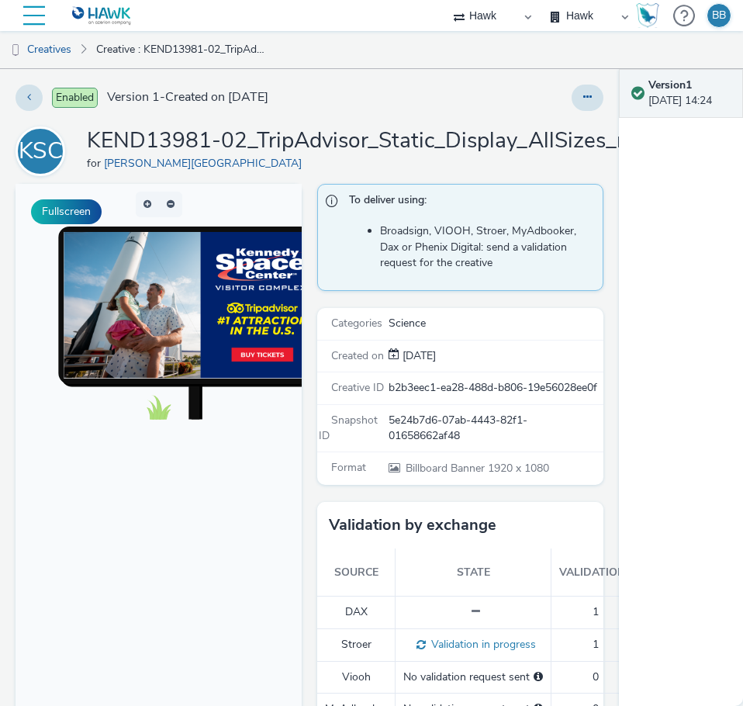
click at [43, 14] on div at bounding box center [34, 15] width 22 height 31
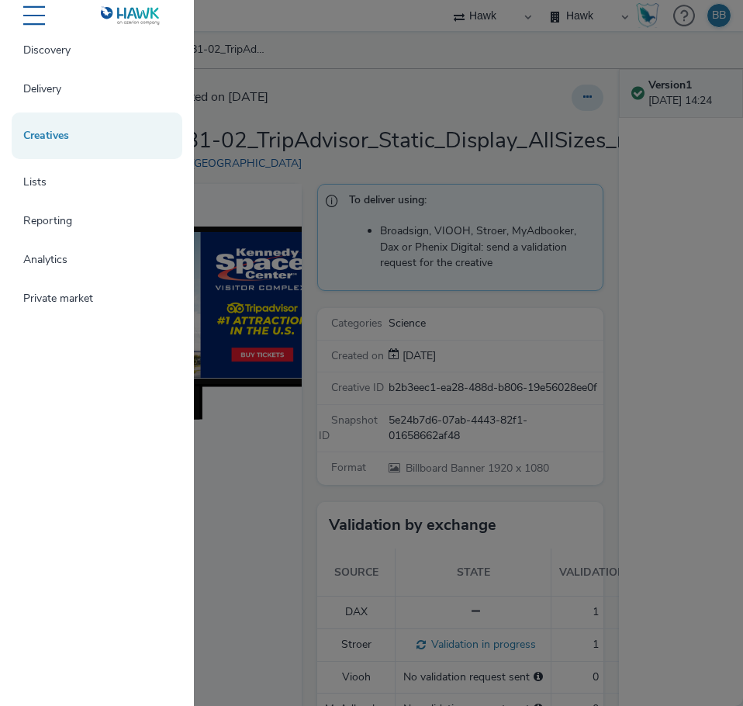
drag, startPoint x: 289, startPoint y: 469, endPoint x: 306, endPoint y: 441, distance: 33.1
click at [292, 466] on div at bounding box center [371, 353] width 743 height 706
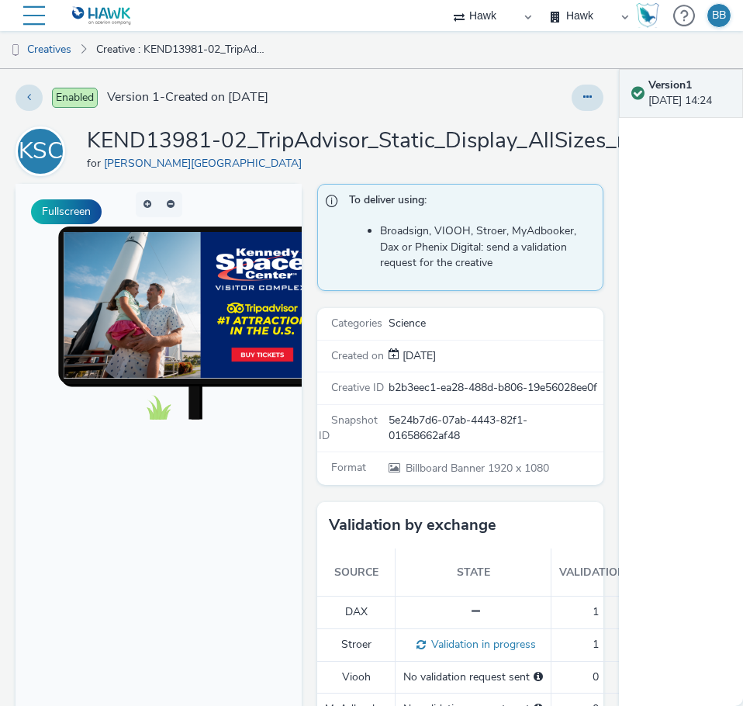
drag, startPoint x: 96, startPoint y: 530, endPoint x: 236, endPoint y: 338, distance: 237.1
click at [96, 514] on body at bounding box center [159, 502] width 286 height 636
click at [572, 99] on button at bounding box center [588, 98] width 32 height 26
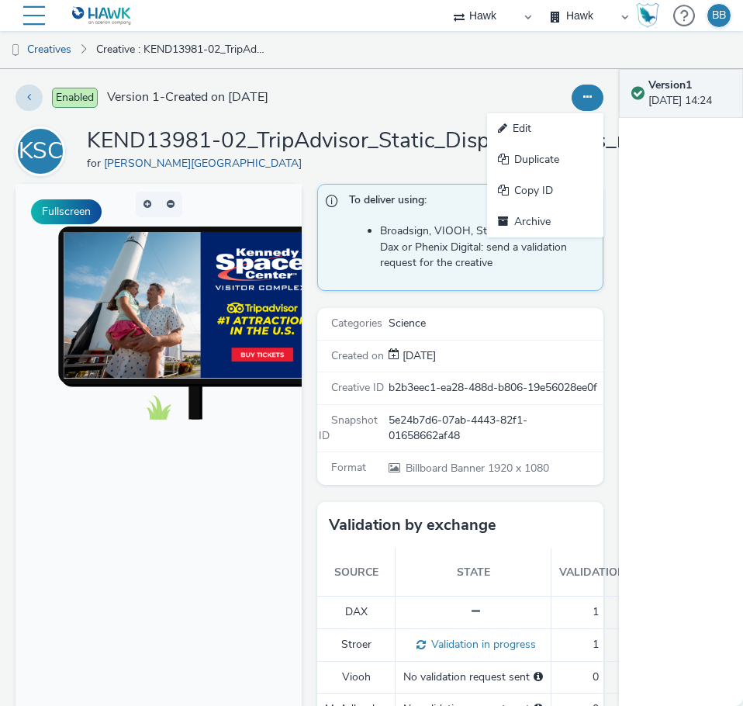
click at [418, 99] on div "Edit Duplicate Copy ID Archive" at bounding box center [485, 98] width 235 height 26
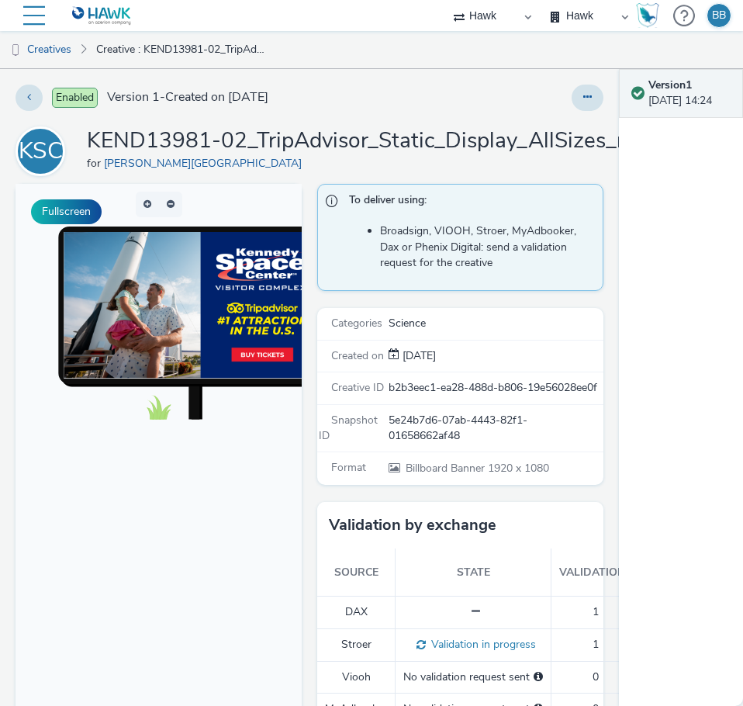
click at [479, 10] on select "Hawk" at bounding box center [492, 15] width 93 height 31
click at [273, 57] on link "Creative : KEND13981-02_TripAdvisor_Static_Display_AllSizes_r04_1920x1080" at bounding box center [181, 49] width 186 height 37
click at [126, 19] on img at bounding box center [102, 15] width 60 height 19
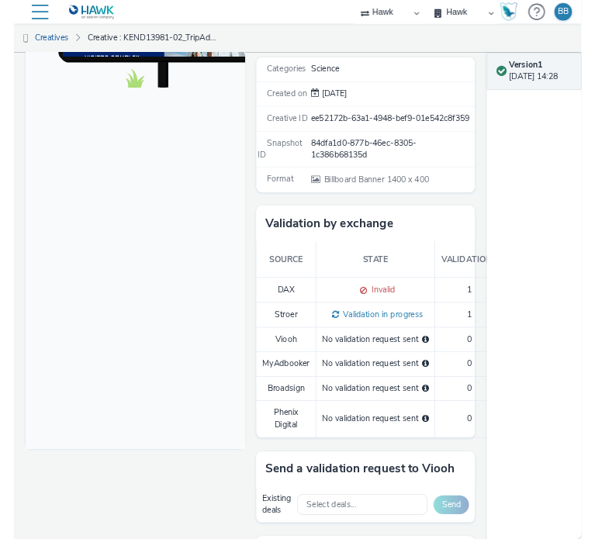
scroll to position [233, 0]
